Goal: Information Seeking & Learning: Learn about a topic

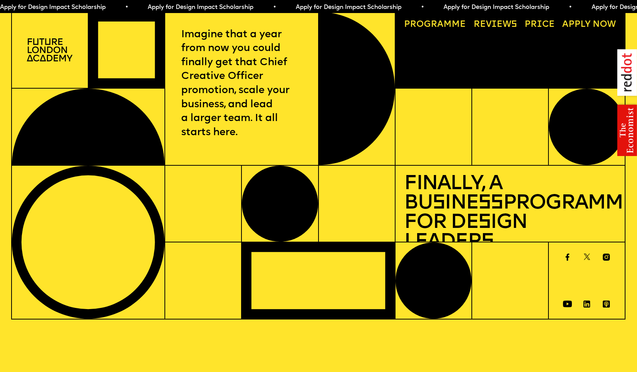
click at [534, 29] on link "Price" at bounding box center [539, 24] width 39 height 17
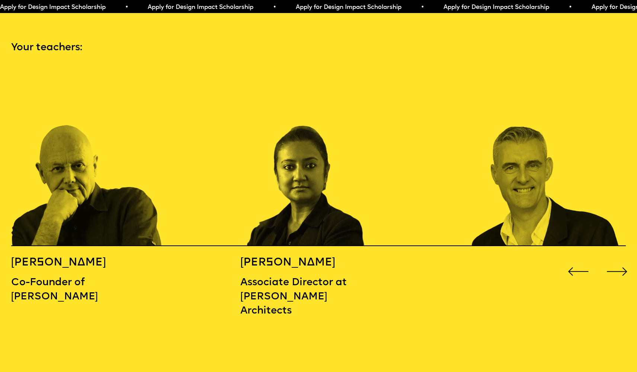
scroll to position [936, 0]
click at [616, 259] on div "Next slide" at bounding box center [616, 271] width 25 height 25
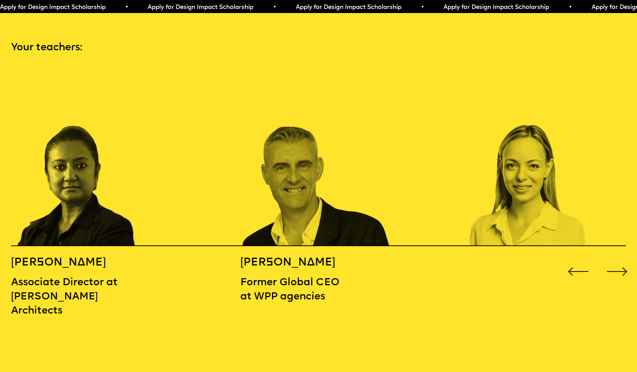
click at [616, 259] on div "Next slide" at bounding box center [616, 271] width 25 height 25
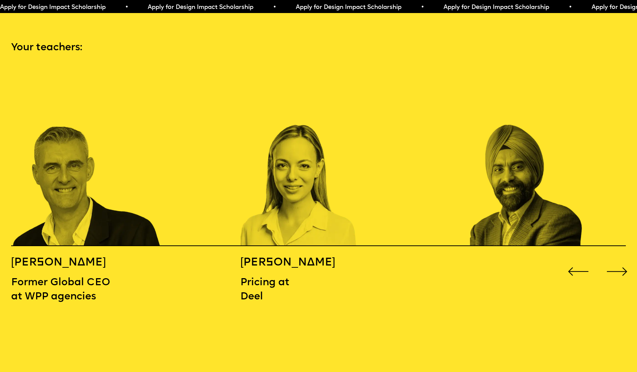
click at [617, 259] on div "Next slide" at bounding box center [616, 271] width 25 height 25
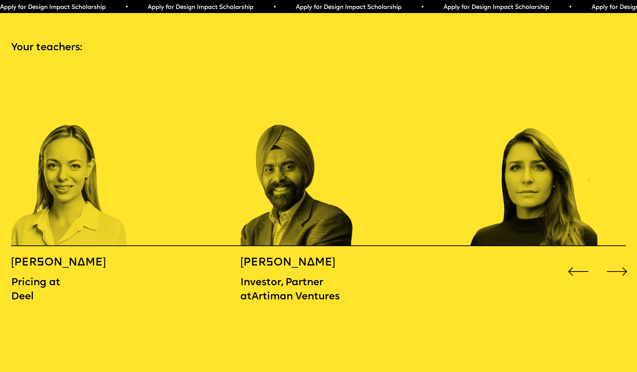
click at [617, 259] on div "Next slide" at bounding box center [616, 271] width 25 height 25
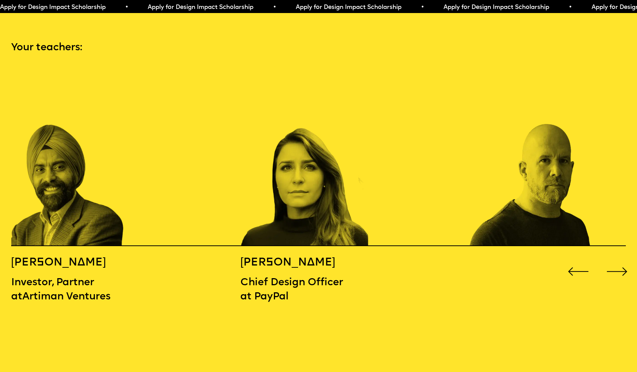
click at [617, 259] on div "Next slide" at bounding box center [616, 271] width 25 height 25
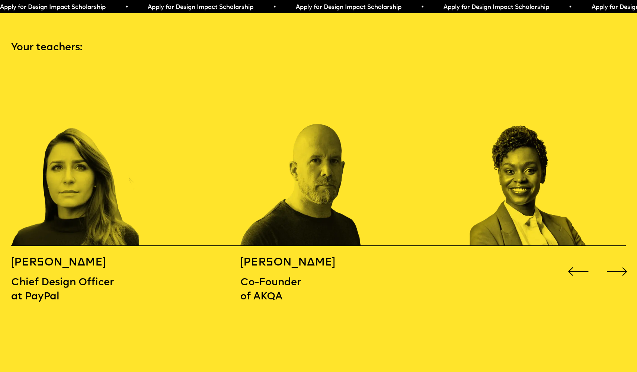
click at [617, 259] on div "Next slide" at bounding box center [616, 271] width 25 height 25
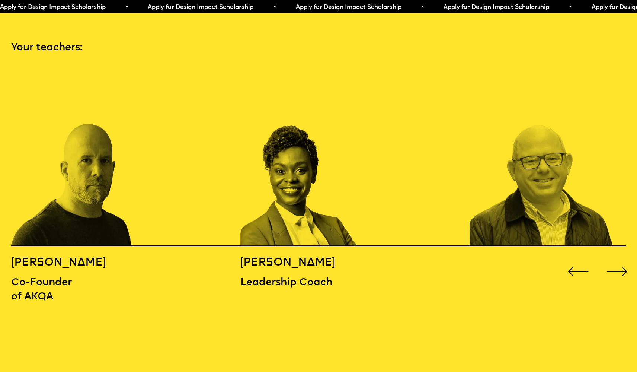
click at [617, 259] on div "Next slide" at bounding box center [616, 271] width 25 height 25
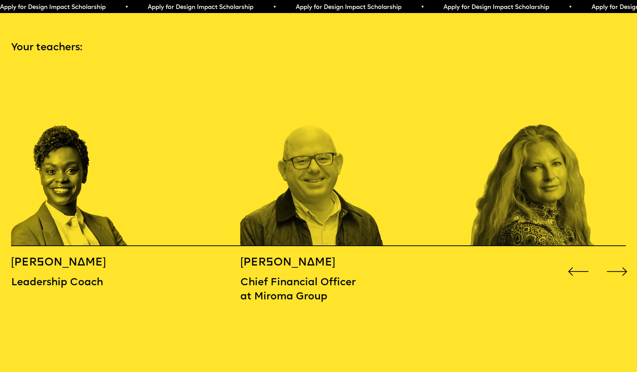
click at [617, 259] on div "Next slide" at bounding box center [616, 271] width 25 height 25
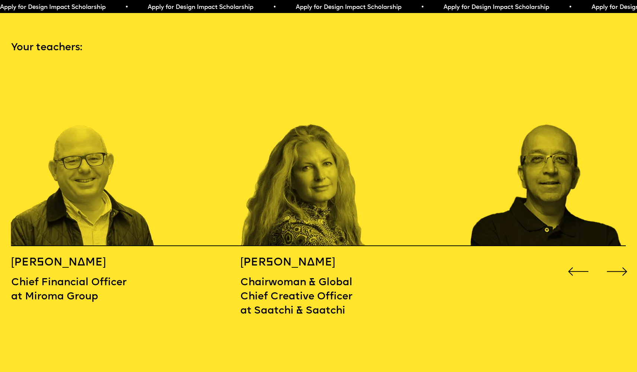
click at [617, 259] on div "Next slide" at bounding box center [616, 271] width 25 height 25
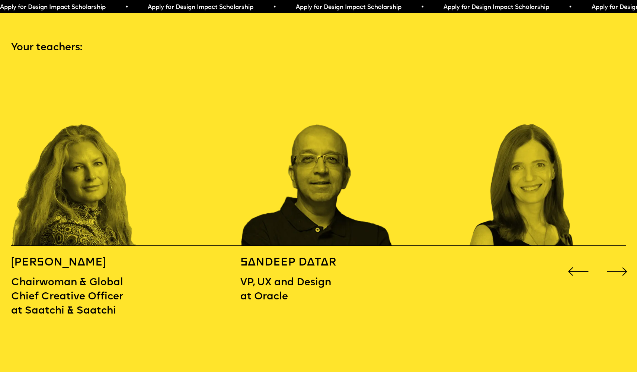
click at [617, 259] on div "Next slide" at bounding box center [616, 271] width 25 height 25
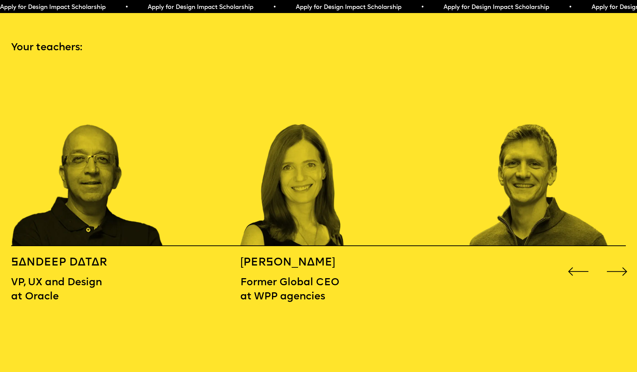
click at [618, 259] on div "Next slide" at bounding box center [616, 271] width 25 height 25
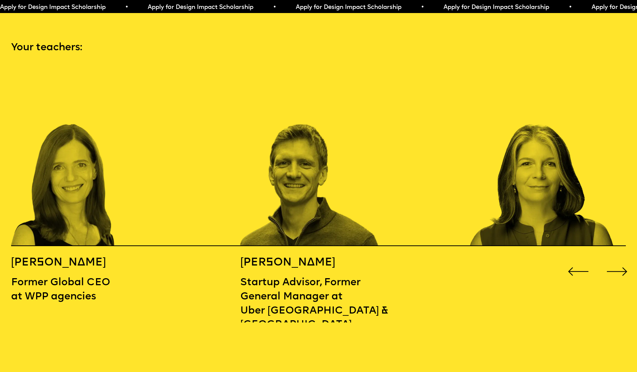
click at [618, 259] on div "Next slide" at bounding box center [616, 271] width 25 height 25
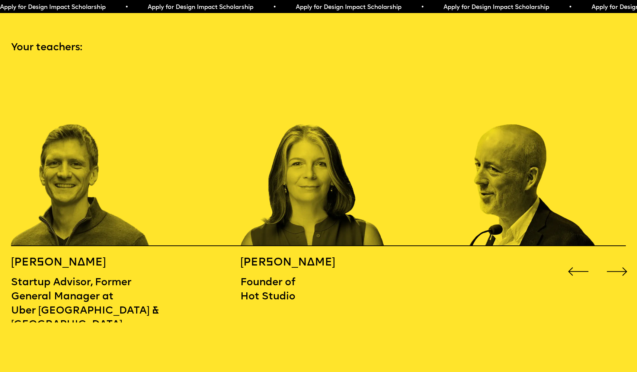
click at [618, 259] on div "Next slide" at bounding box center [616, 271] width 25 height 25
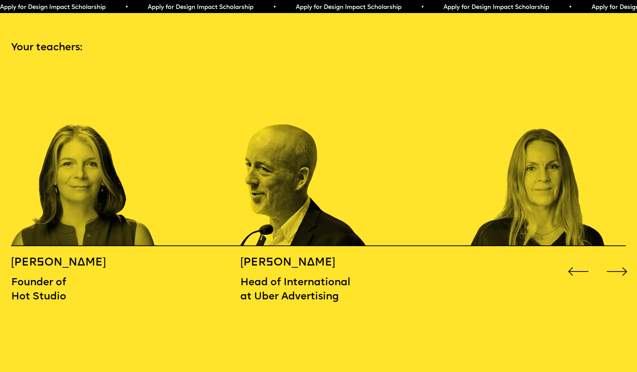
click at [618, 259] on div "Next slide" at bounding box center [616, 271] width 25 height 25
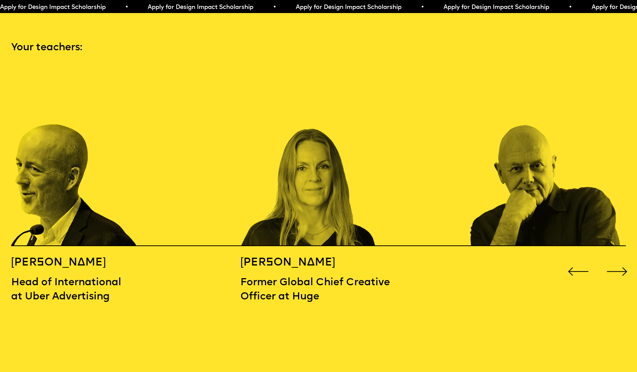
click at [618, 259] on div "Next slide" at bounding box center [616, 271] width 25 height 25
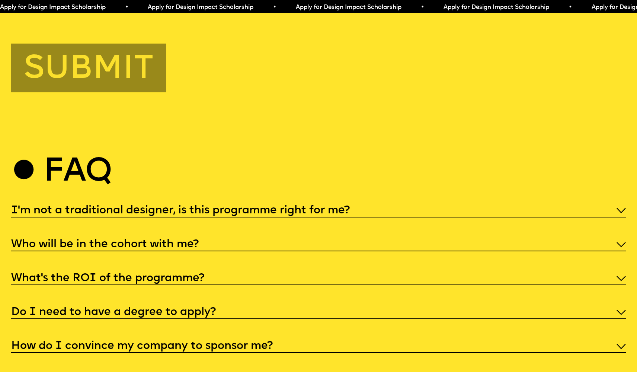
scroll to position [3286, 0]
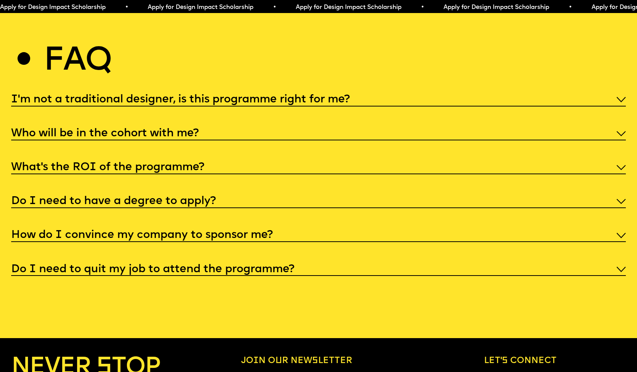
click at [218, 231] on h5 "How do I convince my company to sponsor me?" at bounding box center [142, 234] width 262 height 7
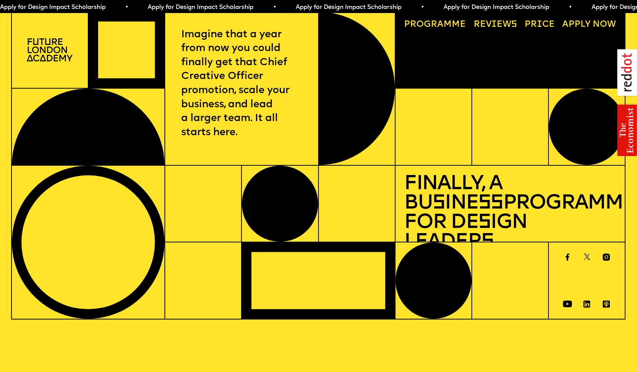
scroll to position [0, 0]
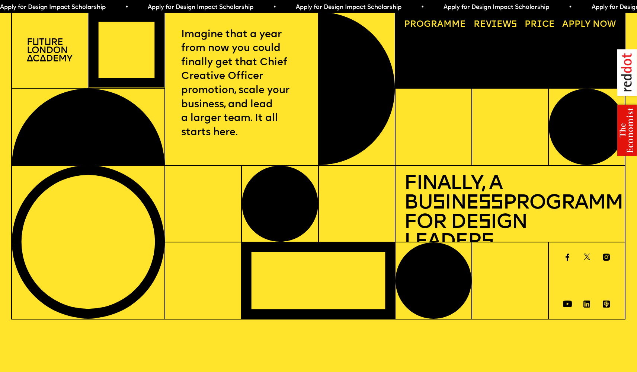
click at [537, 24] on link "Price" at bounding box center [539, 24] width 39 height 17
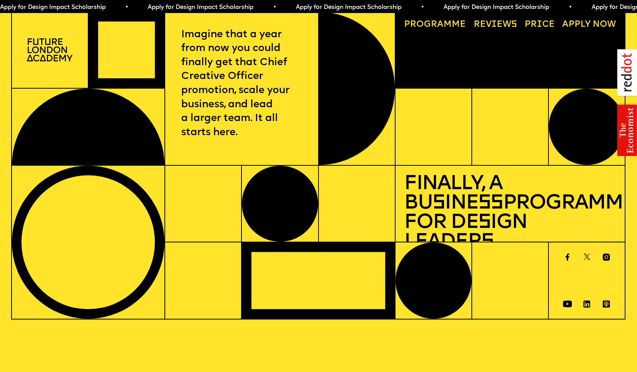
click at [499, 23] on link "Reviews" at bounding box center [495, 24] width 52 height 17
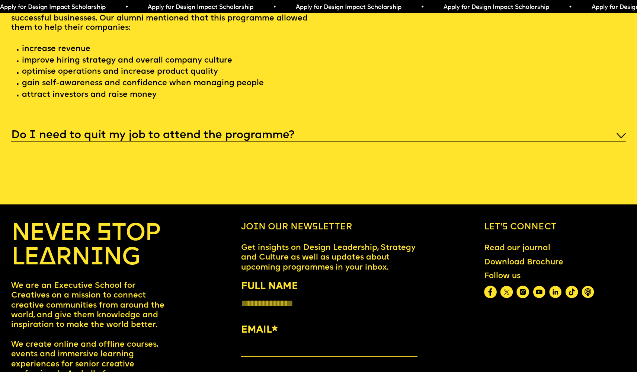
scroll to position [3540, 0]
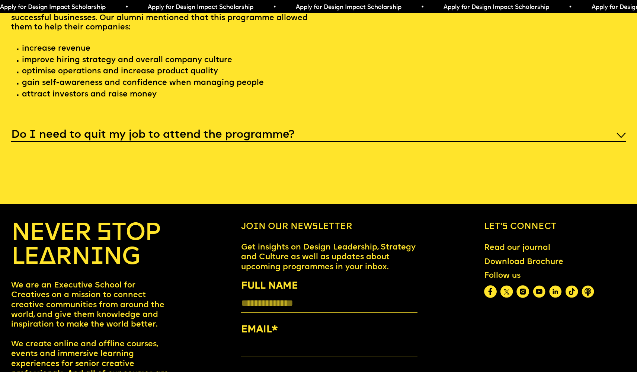
click at [214, 127] on div "Do I need to quit my job to attend the programme?" at bounding box center [318, 134] width 615 height 15
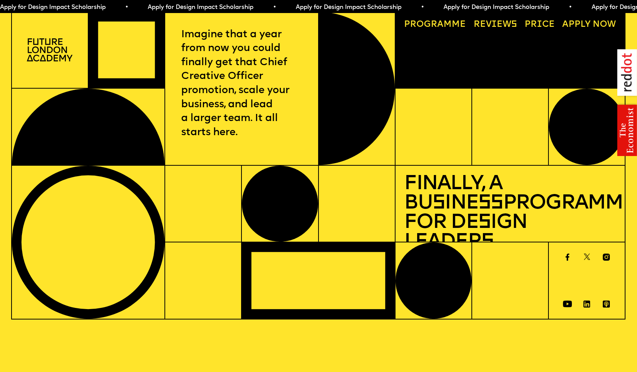
scroll to position [0, 0]
